Goal: Task Accomplishment & Management: Complete application form

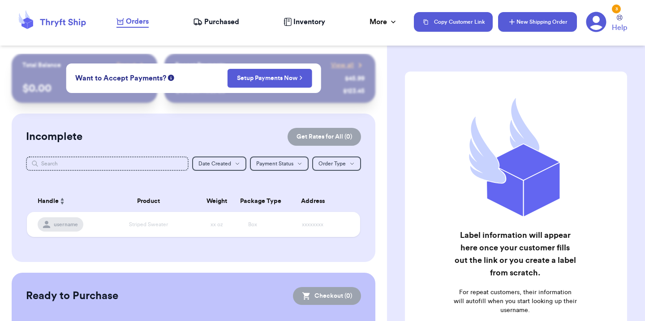
click at [524, 29] on button "New Shipping Order" at bounding box center [537, 22] width 79 height 20
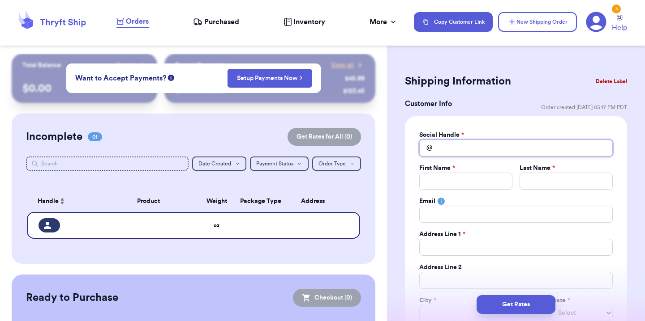
click at [459, 148] on input "Total Amount Paid" at bounding box center [515, 148] width 193 height 17
type input "k"
type input "kt"
type input "k"
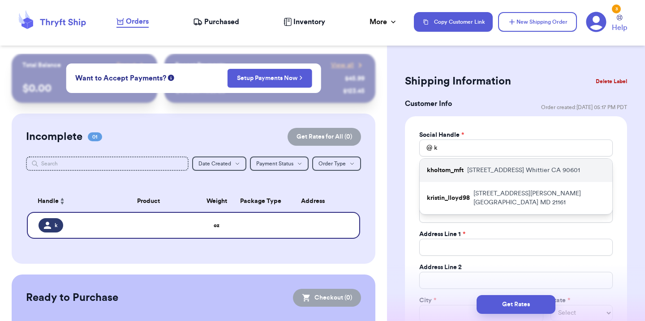
click at [464, 168] on div "kholtom_mft [STREET_ADDRESS]" at bounding box center [516, 170] width 193 height 23
type input "kholtom_mft"
type input "[PERSON_NAME]"
type input "[EMAIL_ADDRESS][DOMAIN_NAME]"
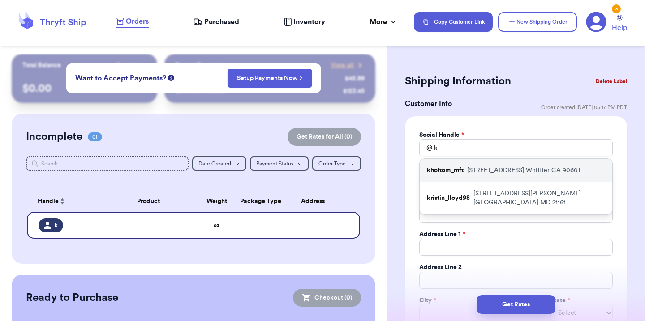
type input "[STREET_ADDRESS]"
type input "Whittier"
select select "CA"
type input "90601"
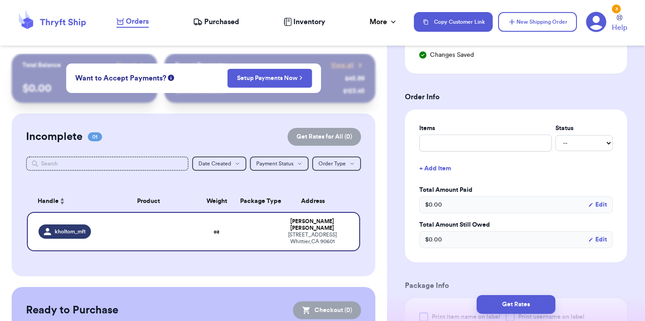
scroll to position [312, 0]
click at [468, 148] on input "text" at bounding box center [485, 143] width 133 height 17
type input "3"
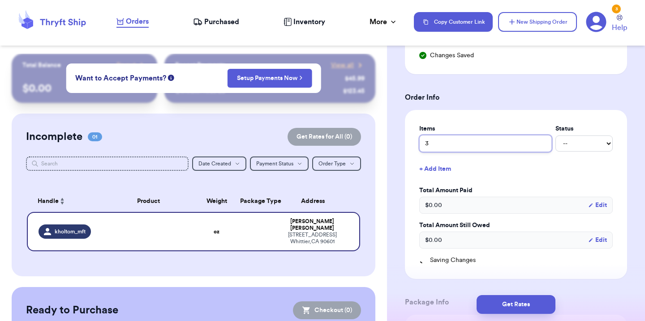
type input "3"
type input "3 c"
type input "3 co"
type input "3 cor"
type input "3 cord"
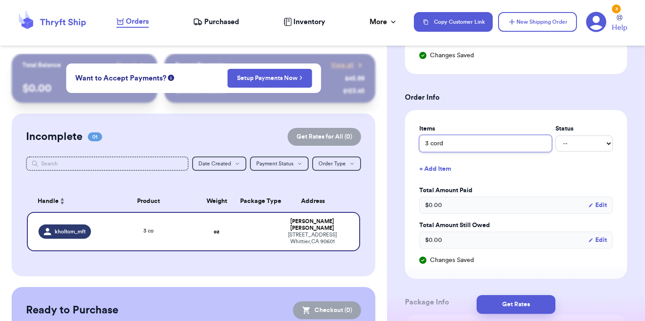
type input "3 cordu"
type input "3 cordur"
type input "3 corduro"
type input "3 corduroy"
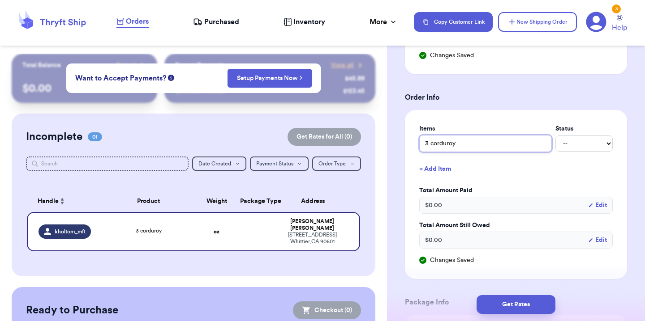
type input "3 corduroy j"
type input "3 corduroy ja"
type input "3 corduroy jac"
type input "3 corduroy jack"
type input "3 corduroy jacke"
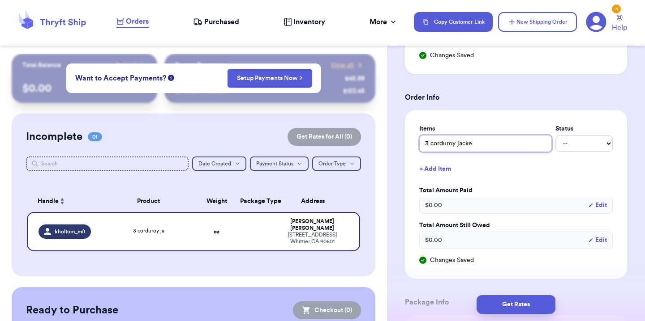
type input "3 corduroy jacket"
type input "3 corduroy jackets"
click at [568, 141] on select "-- Paid Owes" at bounding box center [583, 144] width 57 height 16
select select "paid"
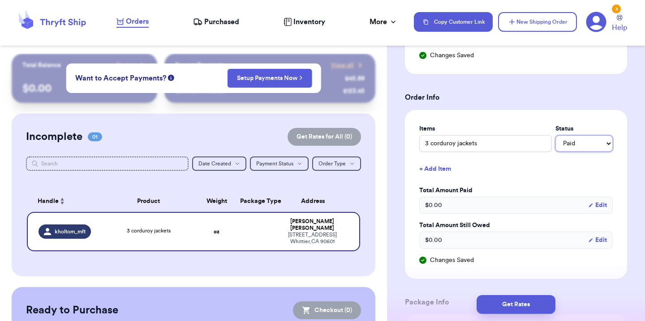
click at [555, 136] on select "-- Paid Owes" at bounding box center [583, 144] width 57 height 16
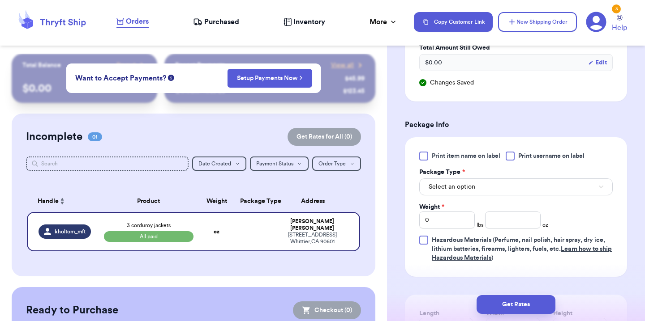
scroll to position [492, 0]
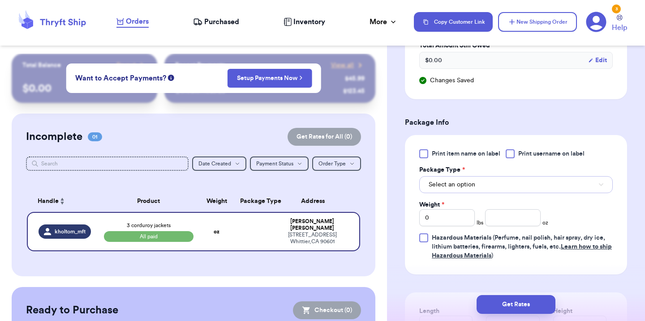
click at [480, 187] on button "Select an option" at bounding box center [515, 184] width 193 height 17
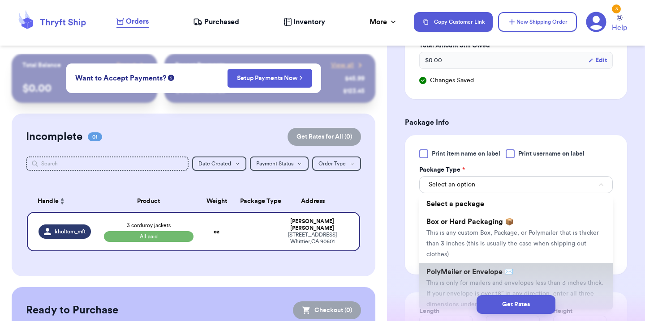
click at [463, 271] on span "PolyMailer or Envelope ✉️" at bounding box center [469, 272] width 87 height 7
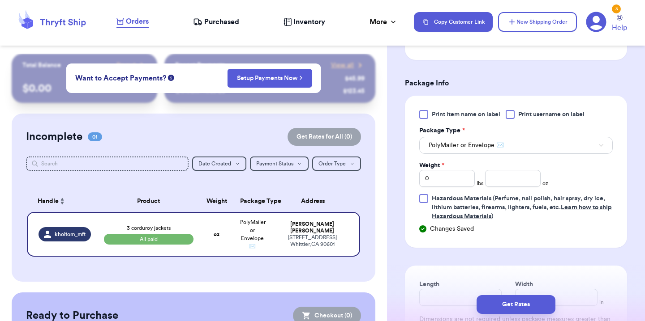
scroll to position [541, 0]
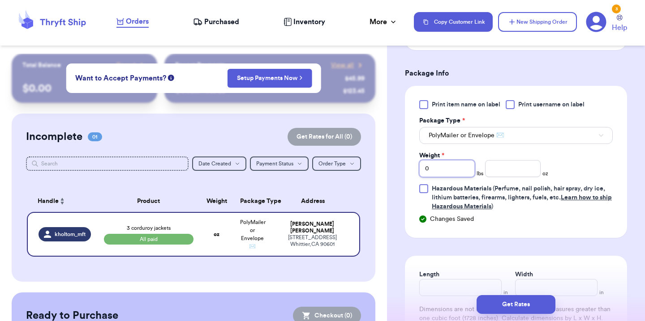
click at [454, 175] on input "0" at bounding box center [447, 168] width 56 height 17
type input "1"
type input "14"
click at [502, 172] on input "19" at bounding box center [513, 168] width 56 height 17
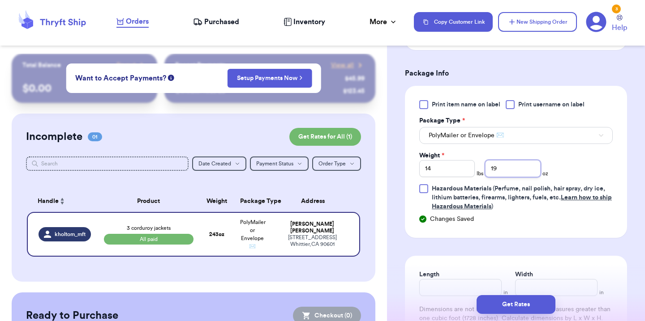
type input "1"
click at [451, 172] on input "14" at bounding box center [447, 168] width 56 height 17
type input "1"
type input "3"
click at [561, 169] on div "Print item name on label Print username on label Package Type * PolyMailer or E…" at bounding box center [515, 155] width 193 height 111
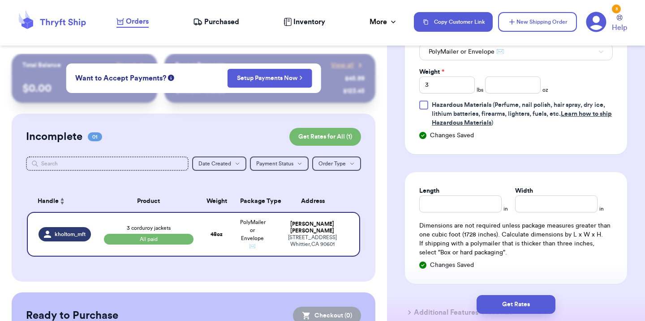
scroll to position [637, 0]
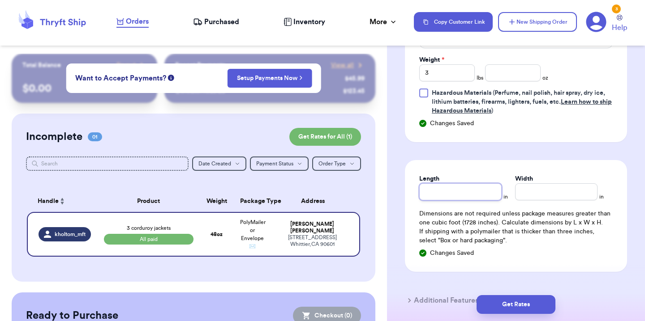
click at [463, 193] on input "Length" at bounding box center [460, 192] width 82 height 17
type input "14"
type input "19"
click at [578, 241] on p "If shipping with a polymailer that is thicker than three inches, select "Box or…" at bounding box center [515, 236] width 193 height 18
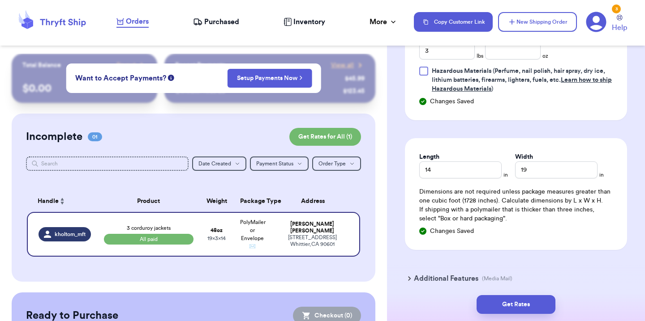
scroll to position [659, 0]
click at [471, 177] on input "14" at bounding box center [460, 169] width 82 height 17
type input "1"
click at [521, 172] on input "19" at bounding box center [556, 169] width 82 height 17
type input "1"
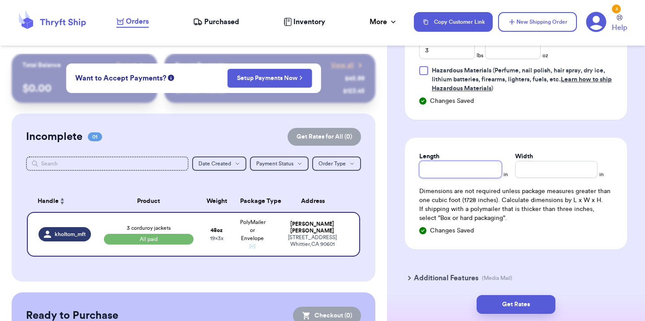
click at [462, 167] on input "Length" at bounding box center [460, 169] width 82 height 17
type input "1"
type input "19"
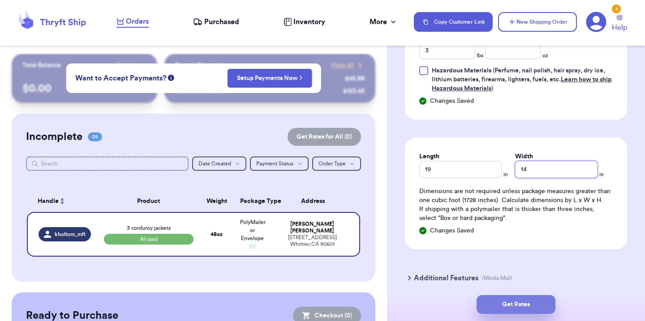
type input "14"
click at [523, 302] on button "Get Rates" at bounding box center [515, 305] width 79 height 19
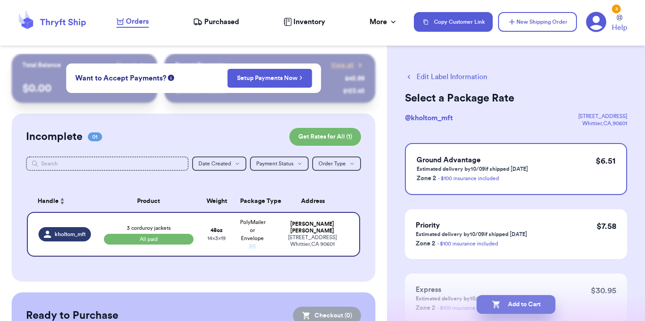
click at [514, 304] on button "Add to Cart" at bounding box center [515, 305] width 79 height 19
checkbox input "true"
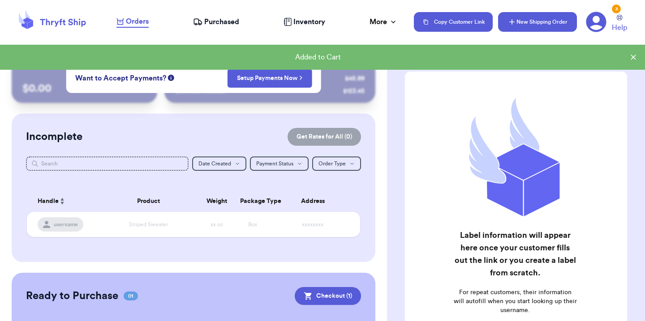
click at [556, 16] on button "New Shipping Order" at bounding box center [537, 22] width 79 height 20
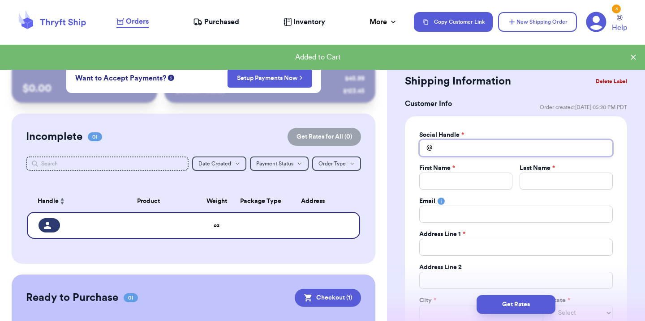
click at [474, 146] on input "Total Amount Paid" at bounding box center [515, 148] width 193 height 17
type input "n"
type input "na"
type input "nat"
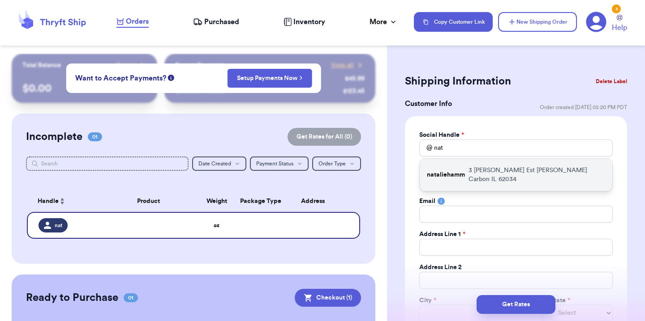
click at [484, 166] on p "3 [PERSON_NAME] Est Glen Carbon IL 62034" at bounding box center [536, 175] width 137 height 18
type input "nataliehamm"
type input "[PERSON_NAME]"
type input "[EMAIL_ADDRESS][DOMAIN_NAME]"
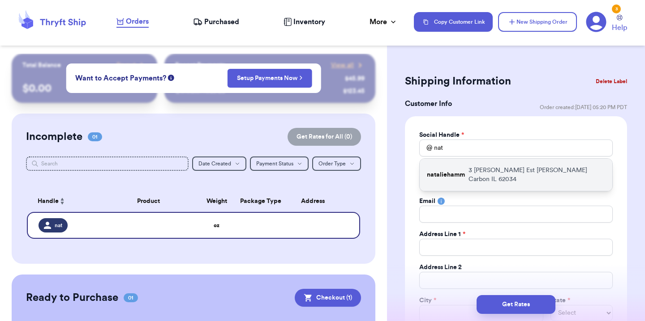
type input "3 [PERSON_NAME] Est"
type input "[PERSON_NAME] Carbon"
select select "IL"
type input "62034"
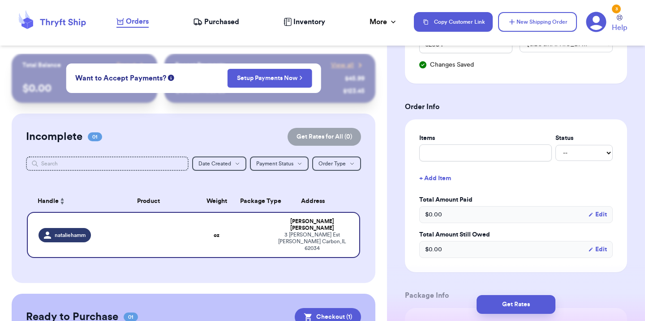
scroll to position [326, 0]
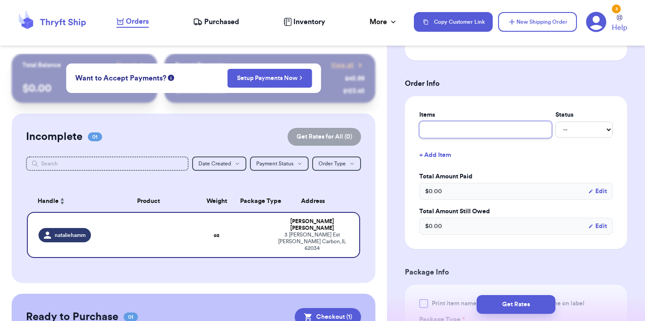
click at [478, 132] on input "text" at bounding box center [485, 129] width 133 height 17
type input "C"
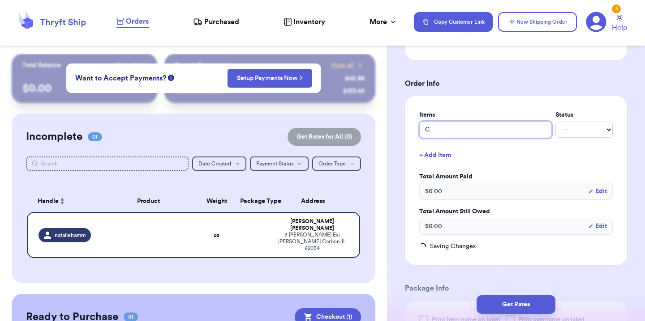
type input "Co"
type input "Cor"
type input "Cord"
type input "Cordu"
type input "Cordur"
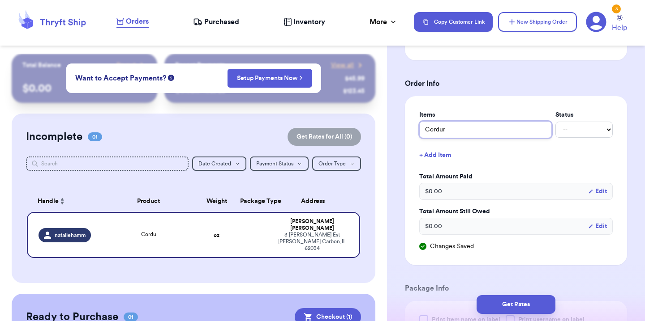
type input "Corduro"
type input "Corduroy"
type input "Corduroy J"
type input "Corduroy Ja"
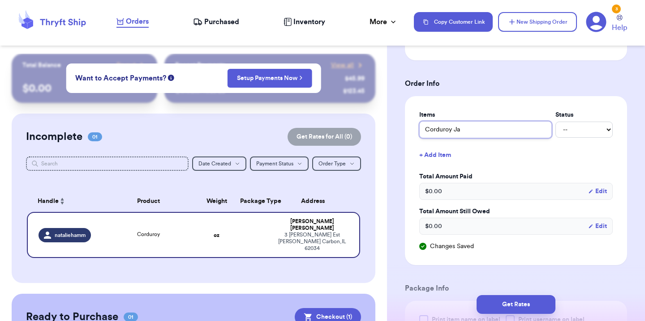
type input "Corduroy Jac"
type input "Corduroy Jack"
type input "Corduroy Jacke"
type input "Corduroy Jacker"
type input "Corduroy Jacket"
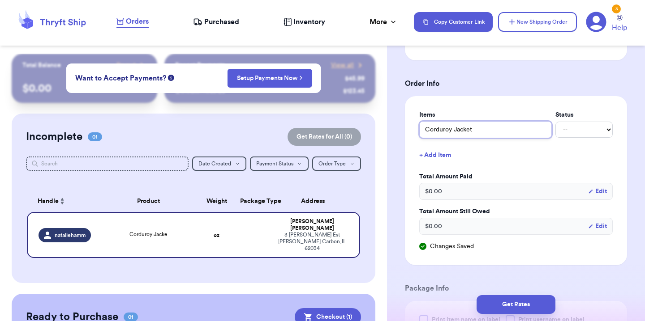
type input "Corduroy Jacket"
click at [589, 130] on select "-- Paid Owes" at bounding box center [583, 130] width 57 height 16
select select "paid"
click at [555, 122] on select "-- Paid Owes" at bounding box center [583, 130] width 57 height 16
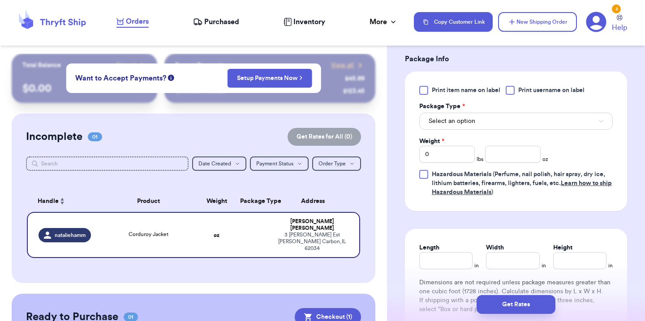
scroll to position [556, 0]
click at [513, 114] on button "Select an option" at bounding box center [515, 120] width 193 height 17
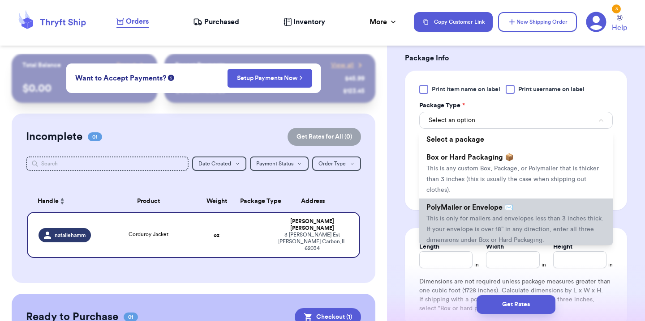
click at [466, 210] on span "PolyMailer or Envelope ✉️" at bounding box center [469, 207] width 87 height 7
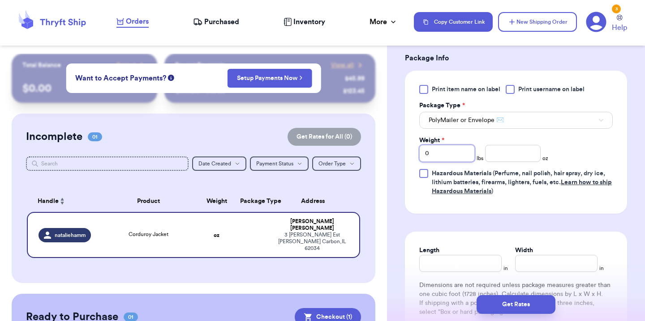
click at [456, 156] on input "0" at bounding box center [447, 153] width 56 height 17
type input "1"
click at [468, 265] on div "Length" at bounding box center [460, 259] width 82 height 26
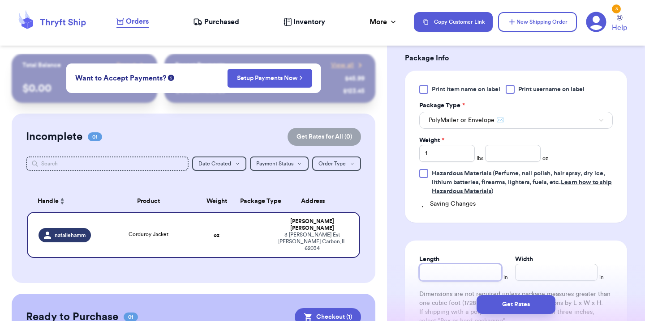
type input "1"
type input "11"
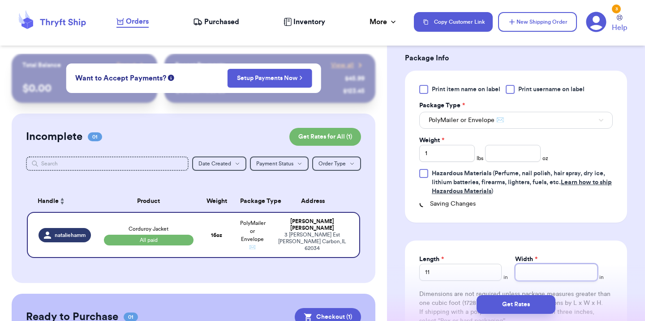
type input "1"
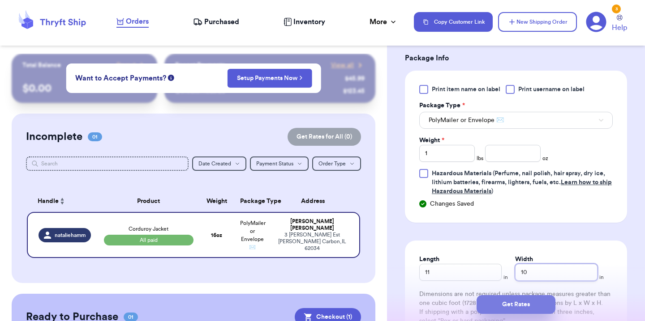
type input "10"
click at [529, 305] on button "Get Rates" at bounding box center [515, 305] width 79 height 19
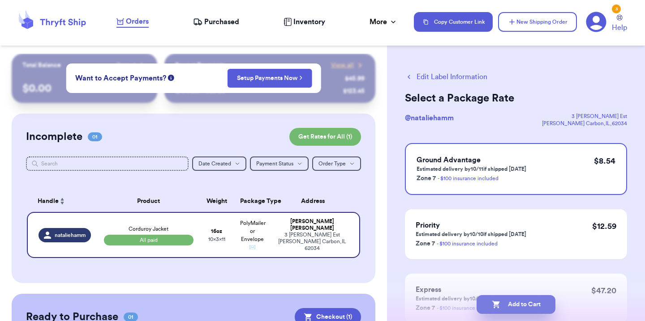
click at [528, 309] on button "Add to Cart" at bounding box center [515, 305] width 79 height 19
checkbox input "true"
